Goal: Task Accomplishment & Management: Use online tool/utility

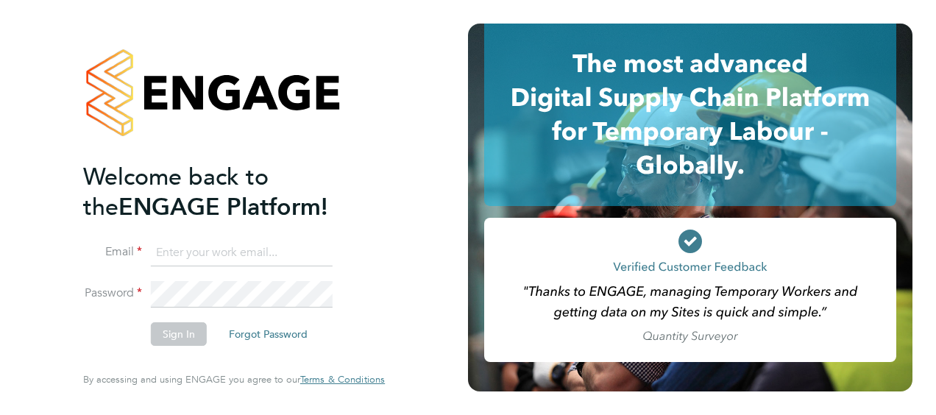
click at [213, 257] on input at bounding box center [242, 253] width 182 height 26
type input "[PERSON_NAME][EMAIL_ADDRESS][PERSON_NAME][PERSON_NAME][DOMAIN_NAME]"
click at [190, 281] on li "Email [PERSON_NAME][EMAIL_ADDRESS][PERSON_NAME][PERSON_NAME][DOMAIN_NAME]" at bounding box center [226, 260] width 287 height 41
click at [184, 279] on fieldset "Email [PERSON_NAME][EMAIL_ADDRESS][PERSON_NAME][PERSON_NAME][DOMAIN_NAME] Passw…" at bounding box center [226, 300] width 287 height 120
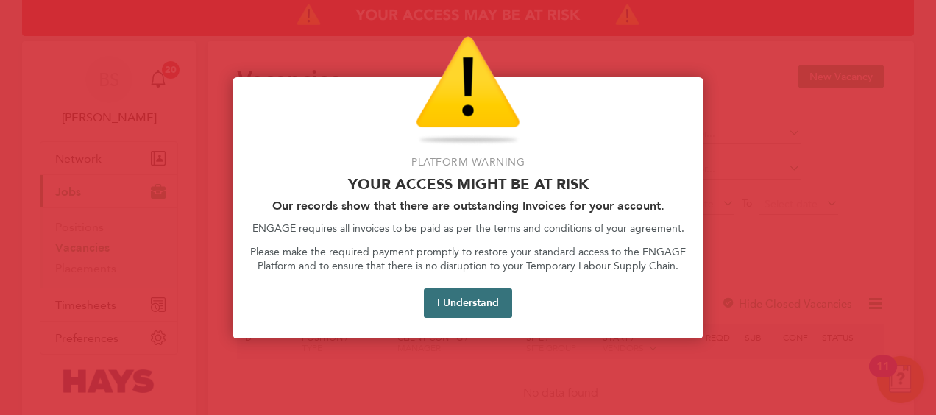
click at [492, 292] on button "I Understand" at bounding box center [468, 302] width 88 height 29
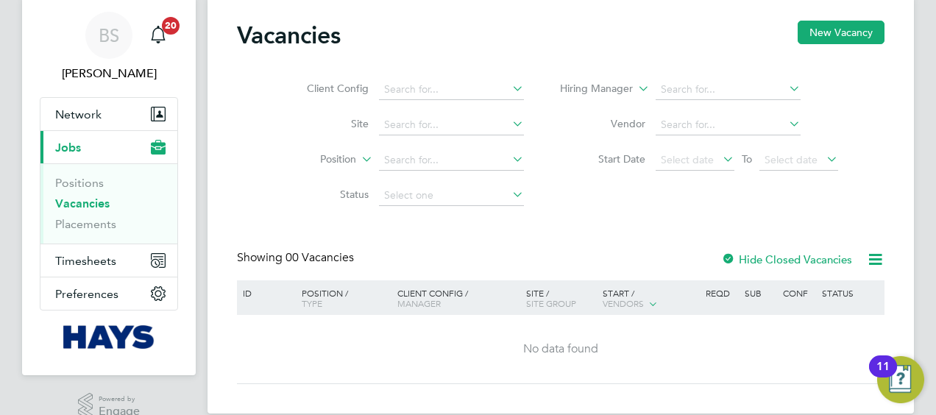
scroll to position [66, 0]
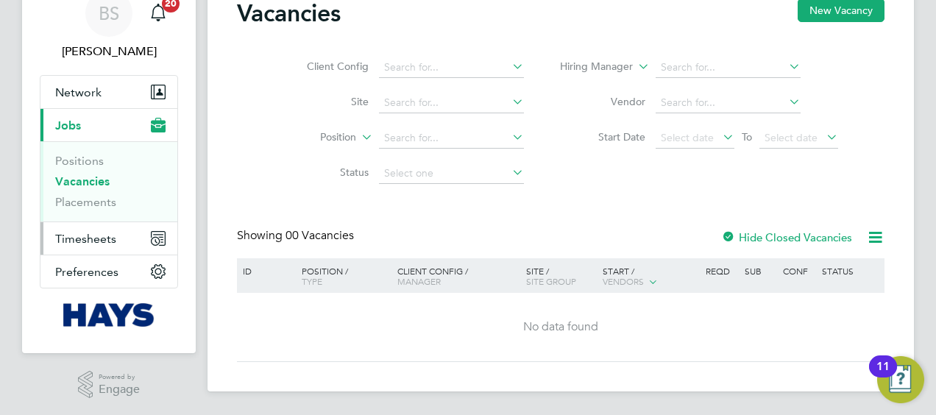
click at [107, 232] on span "Timesheets" at bounding box center [85, 239] width 61 height 14
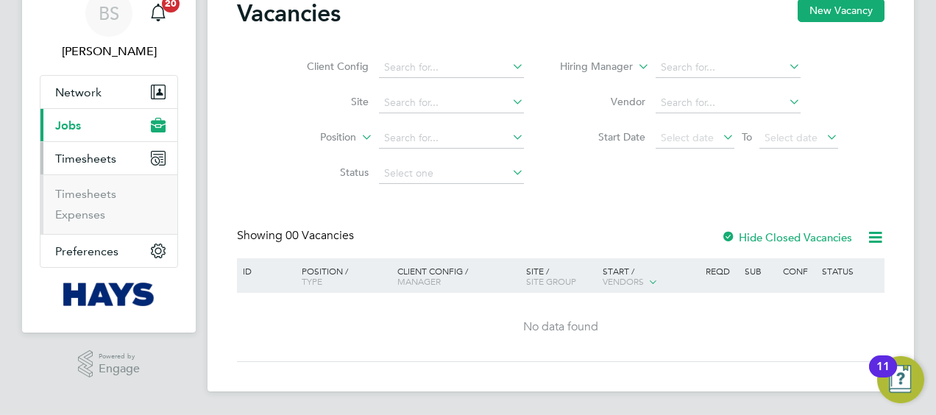
scroll to position [65, 0]
click at [71, 197] on link "Timesheets" at bounding box center [85, 195] width 61 height 14
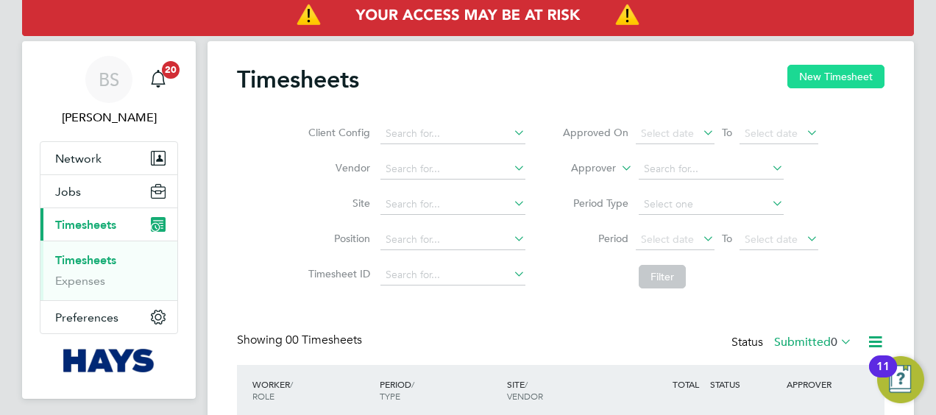
click at [799, 83] on button "New Timesheet" at bounding box center [835, 77] width 97 height 24
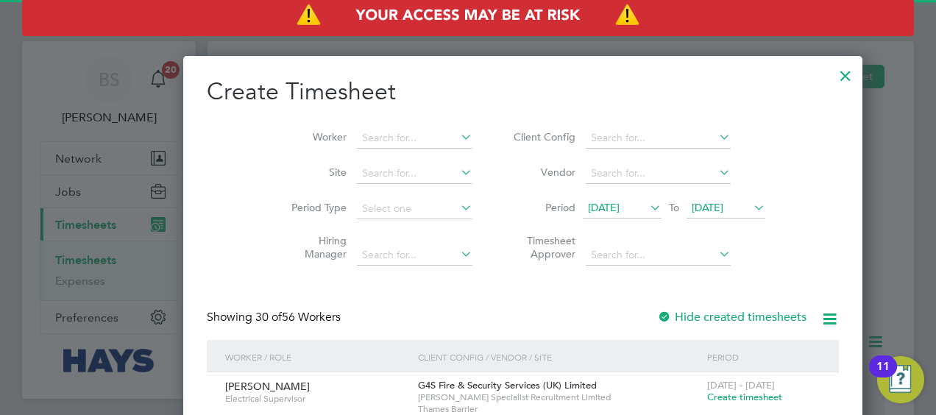
scroll to position [3016, 569]
click at [357, 138] on input at bounding box center [415, 138] width 116 height 21
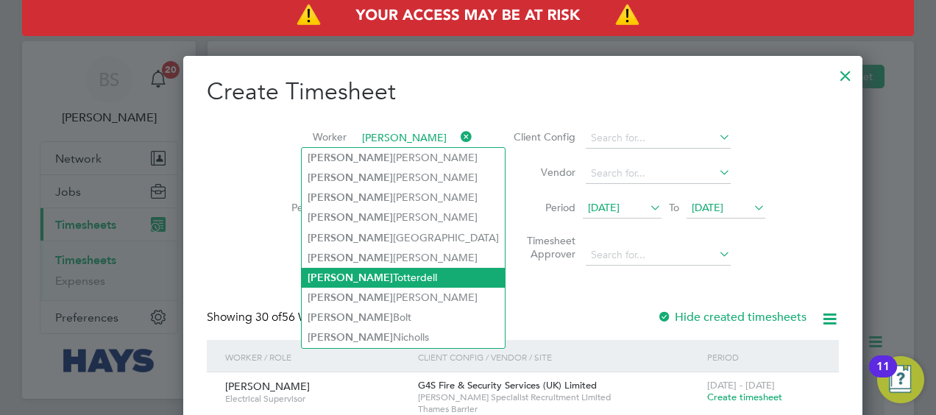
click at [346, 268] on li "Shaun Totterdell" at bounding box center [403, 278] width 203 height 20
type input "Shaun Totterdell"
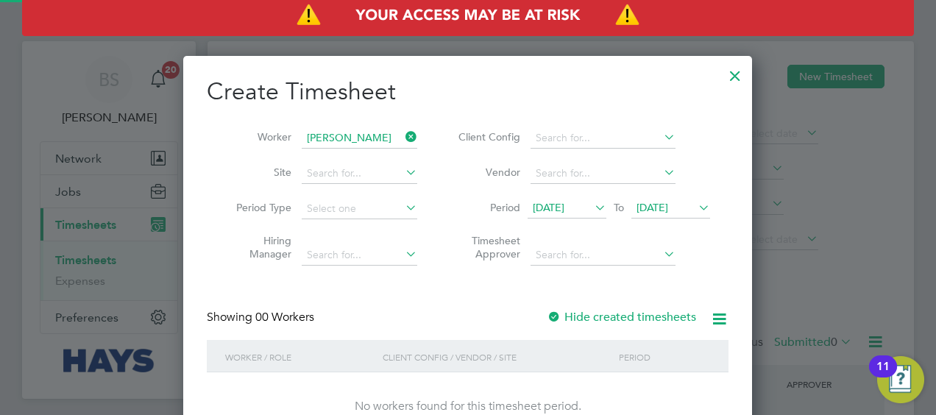
scroll to position [414, 569]
click at [588, 313] on label "Hide created timesheets" at bounding box center [621, 317] width 149 height 15
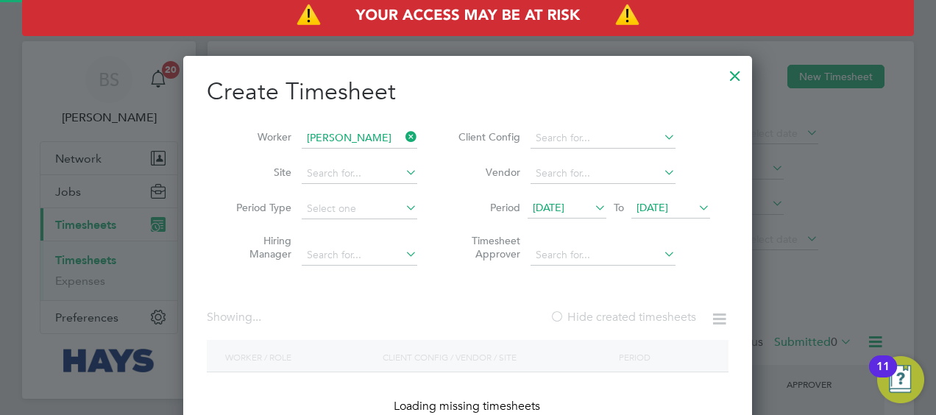
click at [588, 313] on label "Hide created timesheets" at bounding box center [623, 317] width 146 height 15
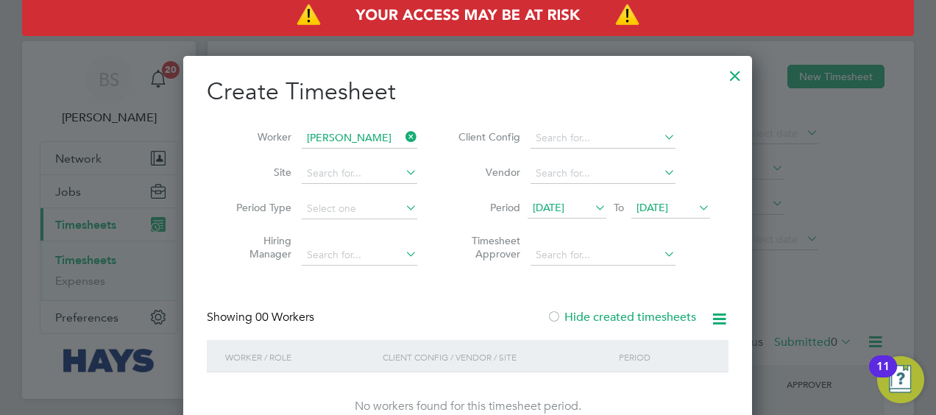
click at [600, 314] on label "Hide created timesheets" at bounding box center [621, 317] width 149 height 15
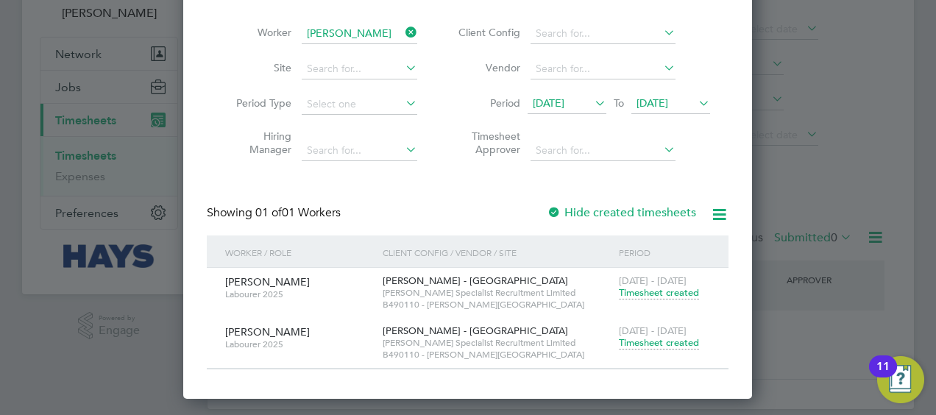
scroll to position [121, 0]
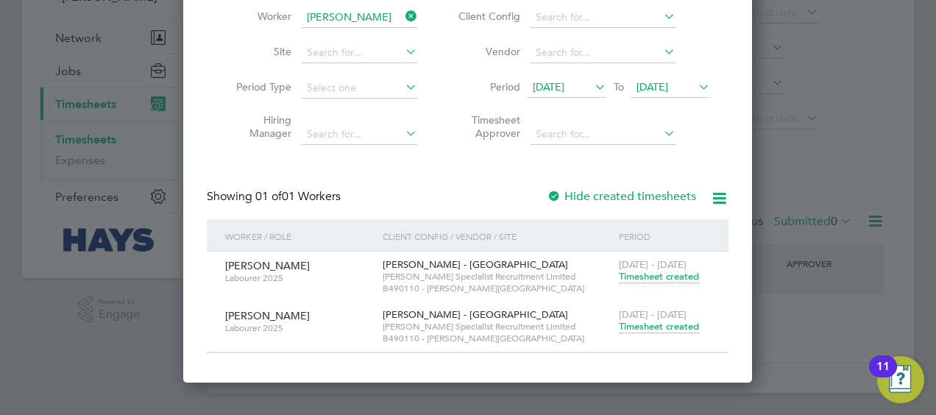
click at [658, 327] on span "Timesheet created" at bounding box center [659, 326] width 80 height 13
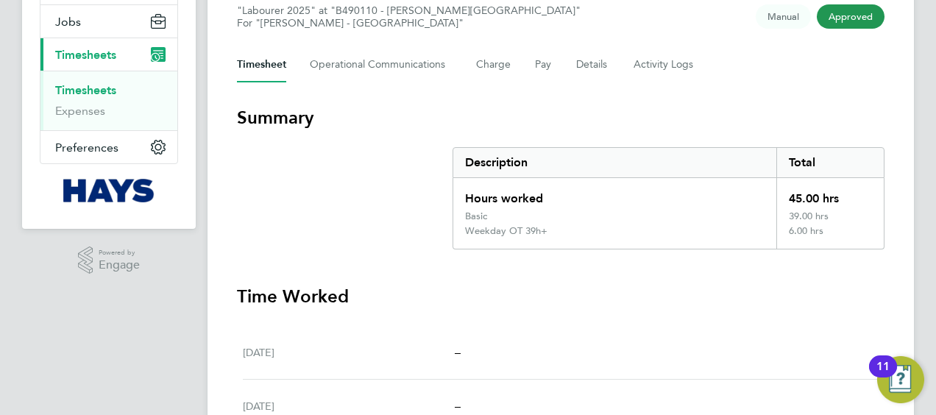
scroll to position [147, 0]
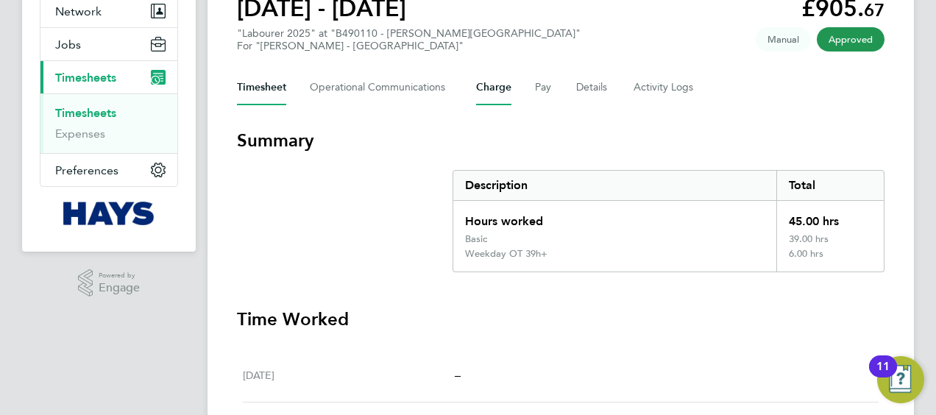
click at [508, 85] on button "Charge" at bounding box center [493, 87] width 35 height 35
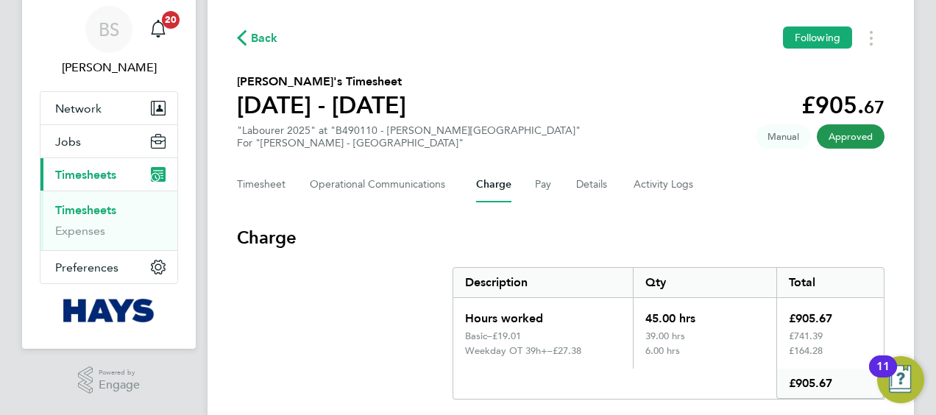
scroll to position [74, 0]
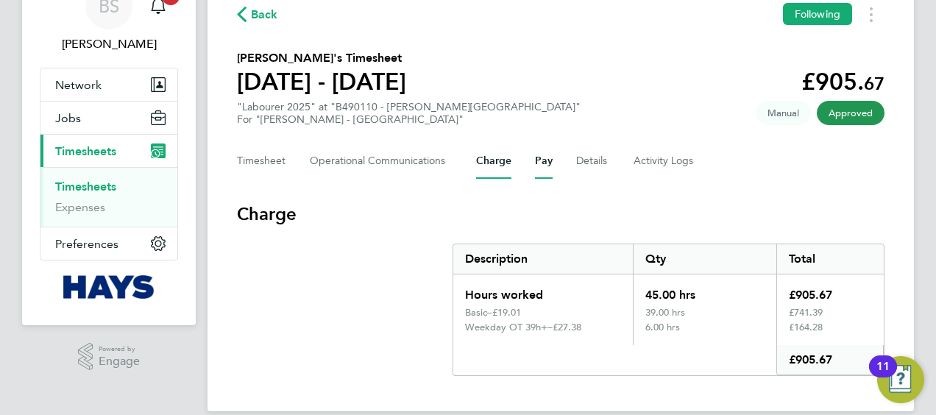
click at [546, 168] on button "Pay" at bounding box center [544, 160] width 18 height 35
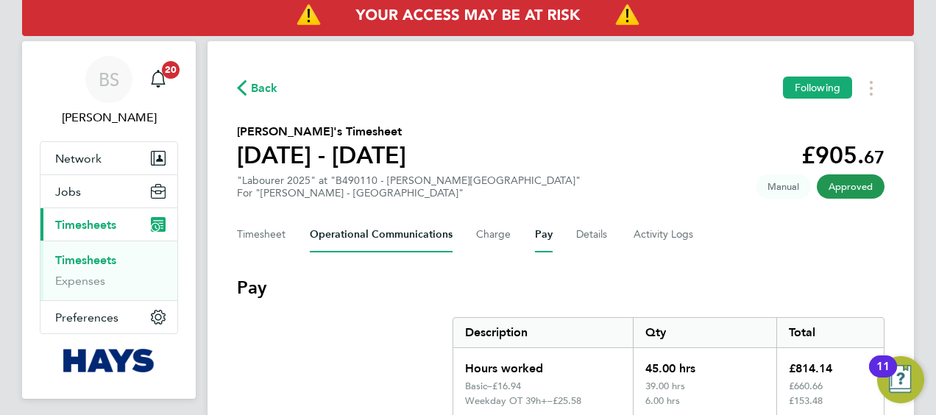
click at [386, 231] on Communications-tab "Operational Communications" at bounding box center [381, 234] width 143 height 35
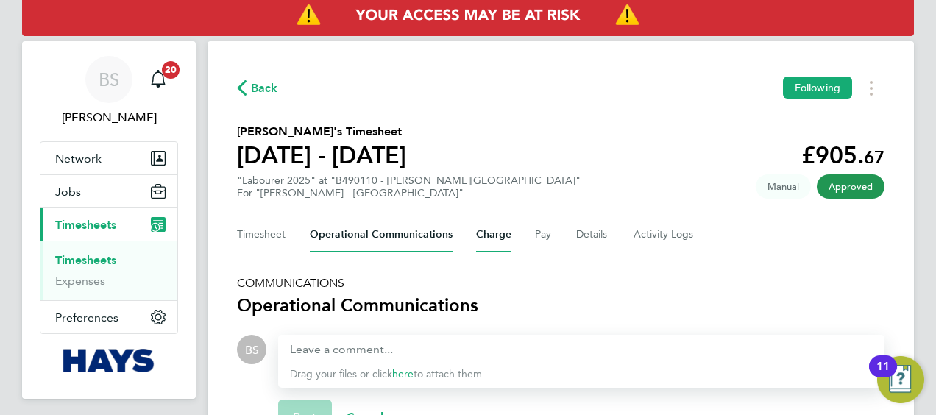
click at [497, 237] on button "Charge" at bounding box center [493, 234] width 35 height 35
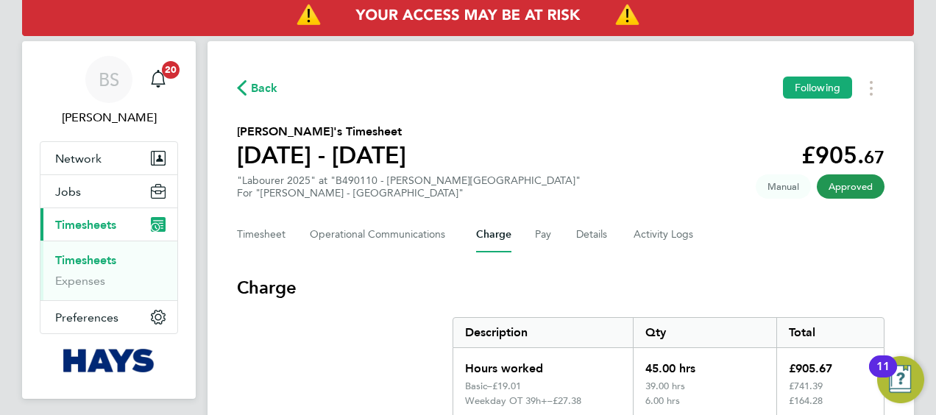
click at [105, 257] on link "Timesheets" at bounding box center [85, 260] width 61 height 14
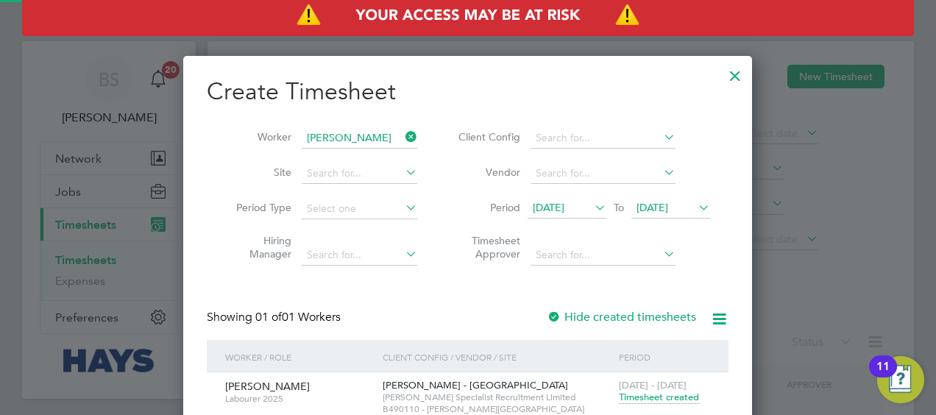
scroll to position [446, 569]
click at [402, 141] on icon at bounding box center [402, 137] width 0 height 21
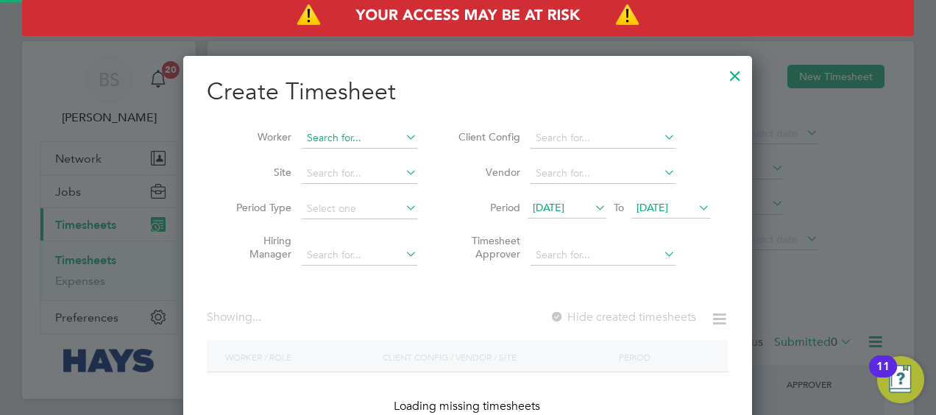
click at [360, 143] on input at bounding box center [360, 138] width 116 height 21
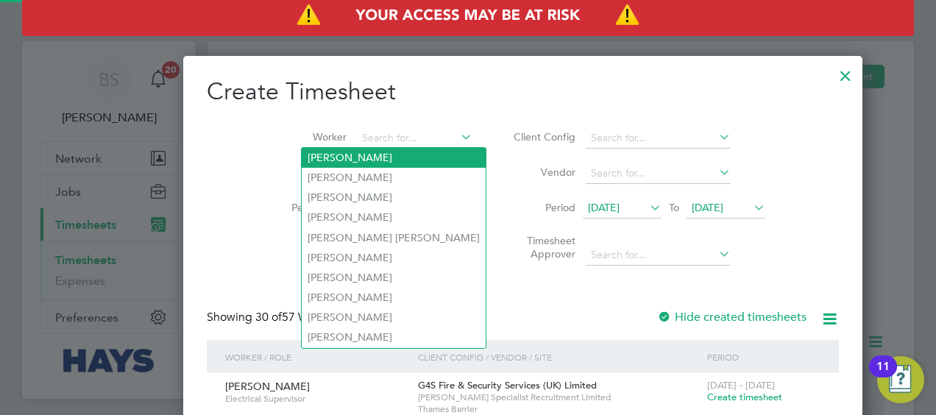
scroll to position [0, 0]
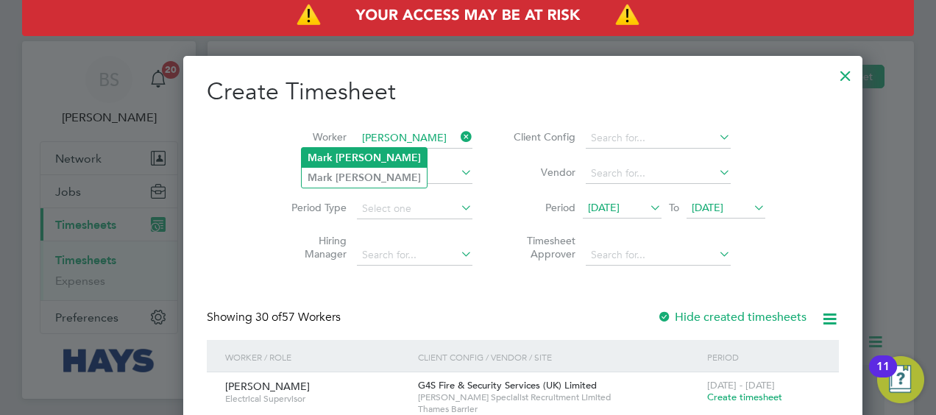
click at [372, 160] on li "Mark Jones" at bounding box center [364, 158] width 125 height 20
type input "Mark Jones"
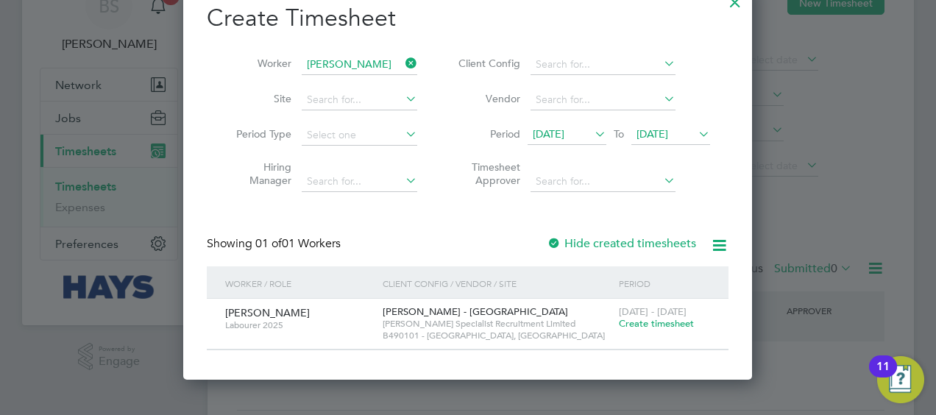
click at [633, 312] on span "6 - 12 Sep 2025" at bounding box center [653, 311] width 68 height 13
click at [636, 321] on span "Create timesheet" at bounding box center [656, 323] width 75 height 13
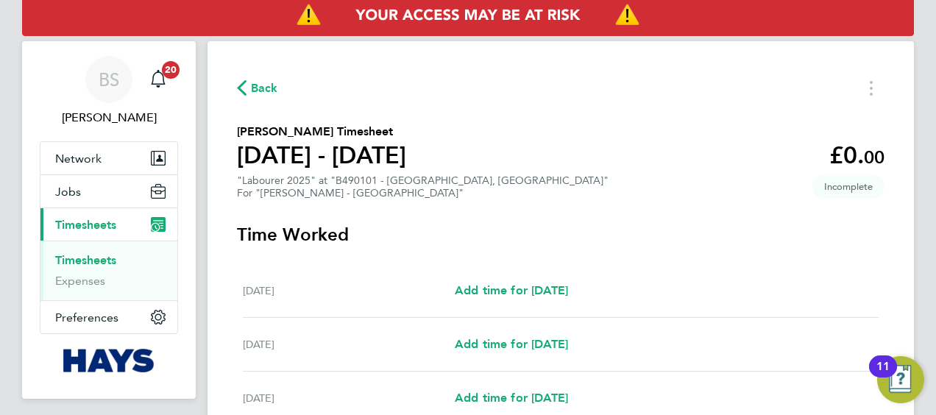
click at [260, 85] on span "Back" at bounding box center [264, 88] width 27 height 18
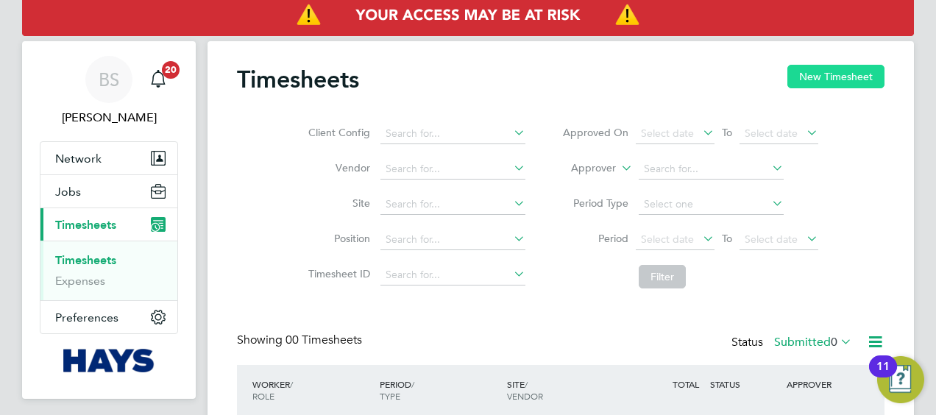
click at [864, 77] on button "New Timesheet" at bounding box center [835, 77] width 97 height 24
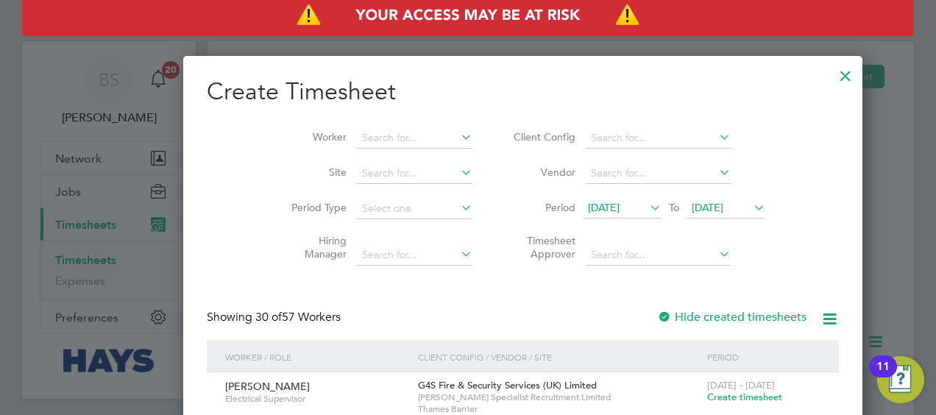
drag, startPoint x: 377, startPoint y: 127, endPoint x: 387, endPoint y: 118, distance: 13.1
click at [378, 122] on li "Worker" at bounding box center [376, 138] width 229 height 35
click at [381, 139] on input at bounding box center [415, 138] width 116 height 21
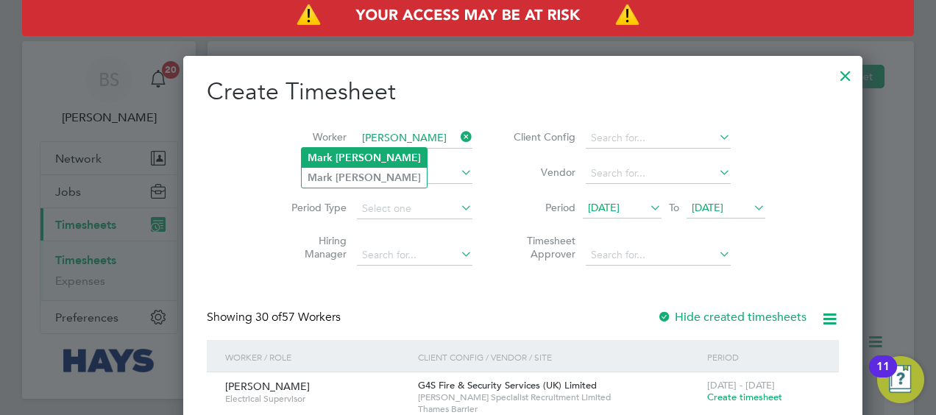
click at [355, 152] on b "Jones" at bounding box center [377, 158] width 85 height 13
type input "Mark Jones"
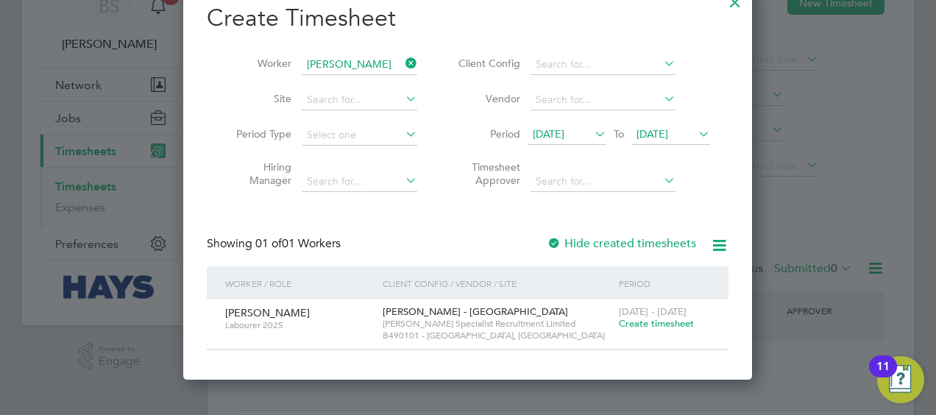
click at [596, 244] on label "Hide created timesheets" at bounding box center [621, 243] width 149 height 15
click at [595, 244] on label "Hide created timesheets" at bounding box center [621, 243] width 149 height 15
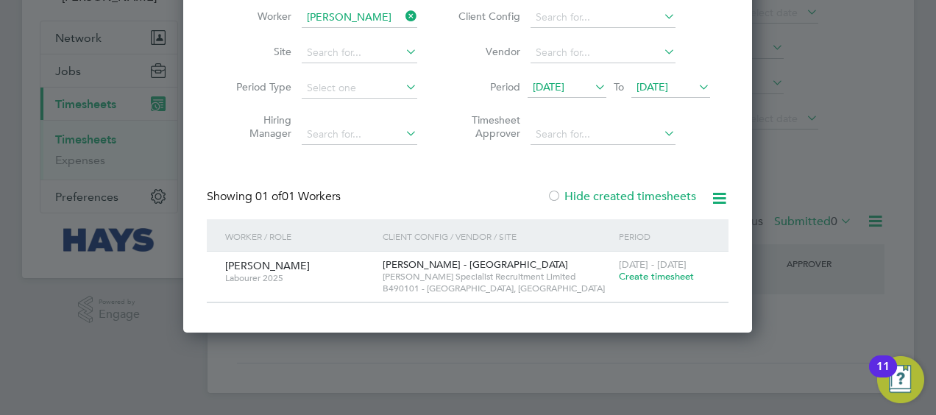
click at [564, 85] on span "09 Sep 2025" at bounding box center [549, 86] width 32 height 13
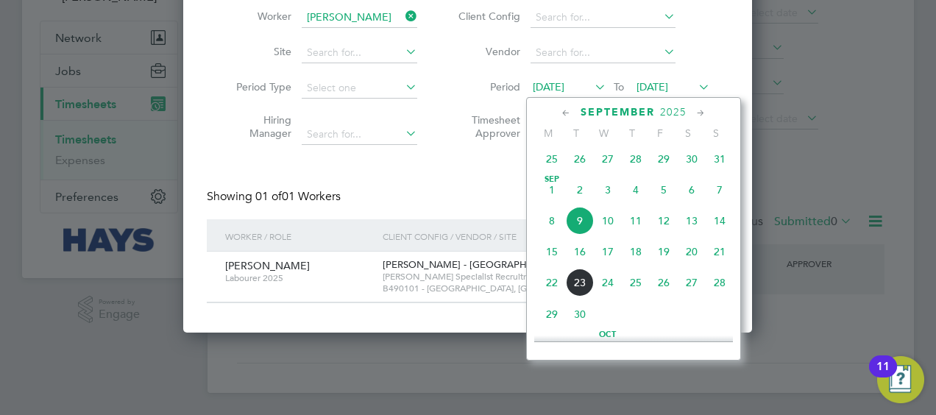
click at [579, 193] on span "2" at bounding box center [580, 190] width 28 height 28
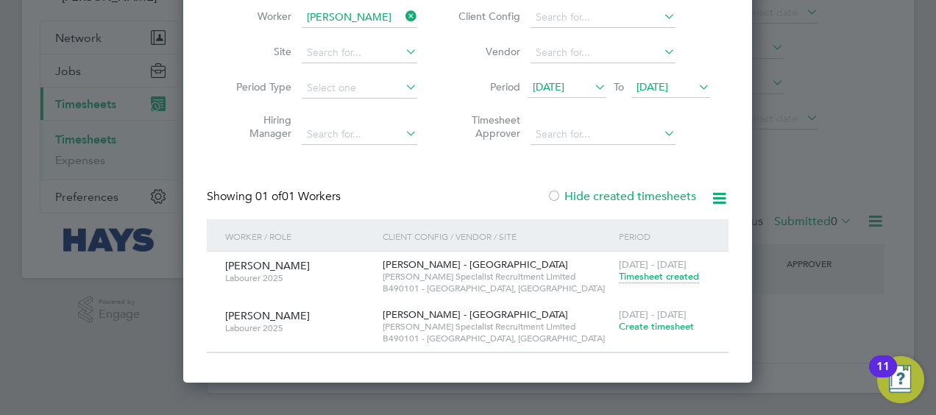
click at [659, 271] on span "Timesheet created" at bounding box center [659, 276] width 80 height 13
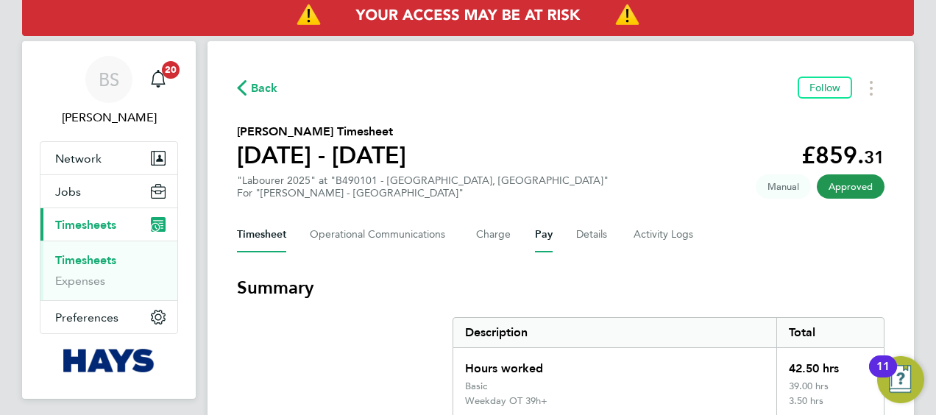
click at [544, 232] on button "Pay" at bounding box center [544, 234] width 18 height 35
